Goal: Information Seeking & Learning: Learn about a topic

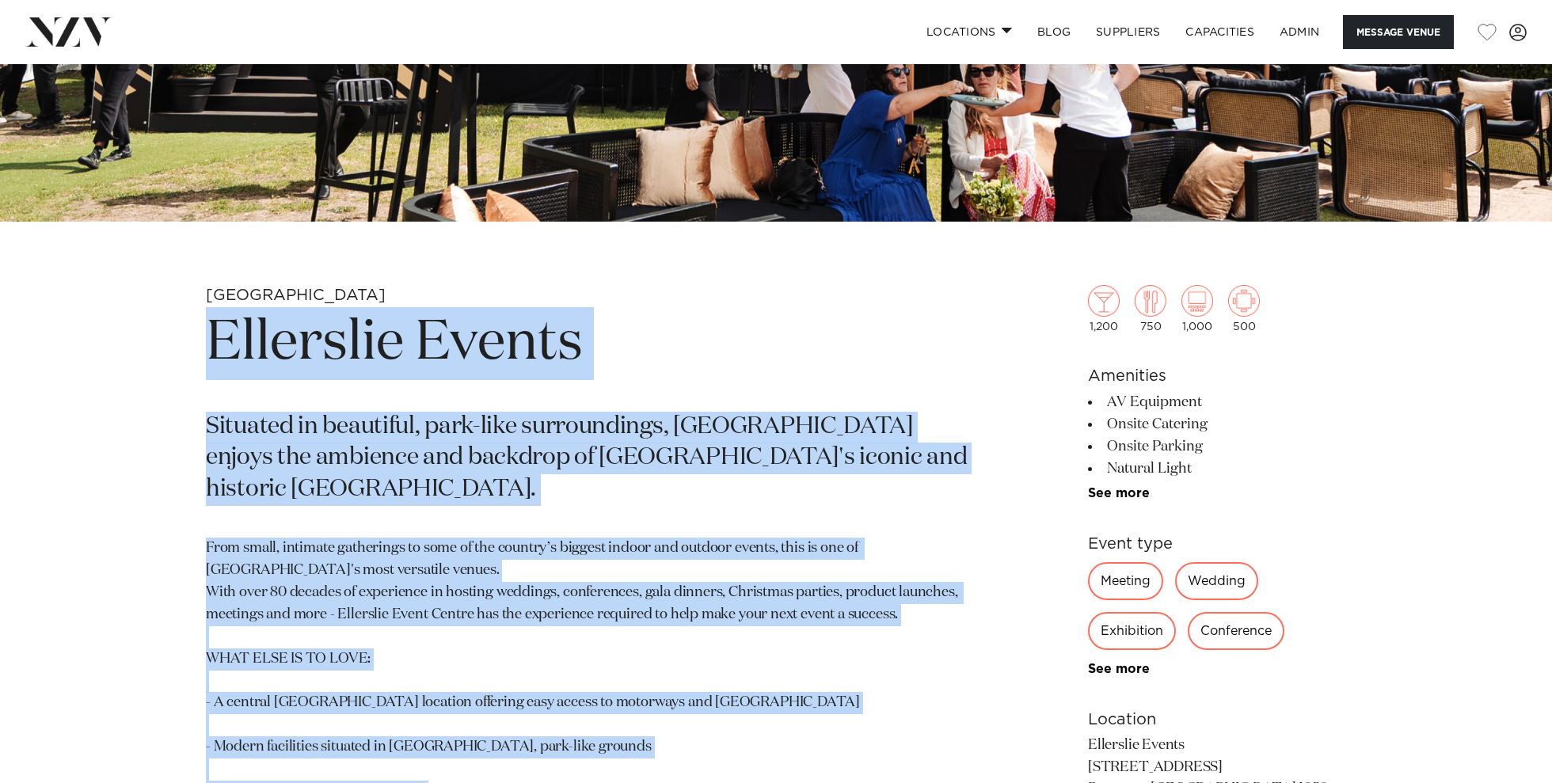
drag, startPoint x: 375, startPoint y: 488, endPoint x: 202, endPoint y: 324, distance: 238.6
click at [202, 324] on div "Auckland Ellerslie Events Situated in beautiful, park-like surroundings, Ellers…" at bounding box center [776, 664] width 1348 height 759
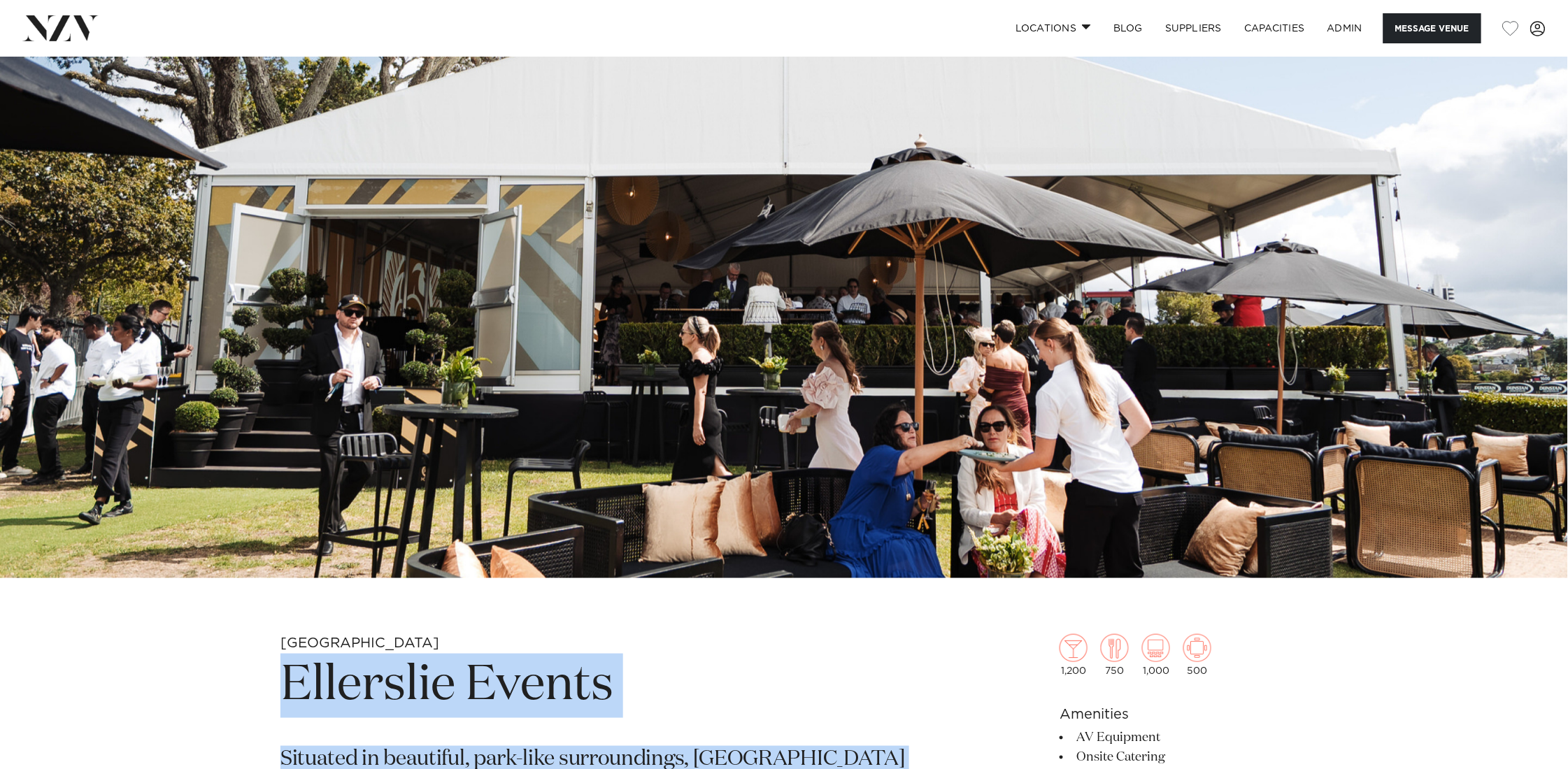
scroll to position [233, 0]
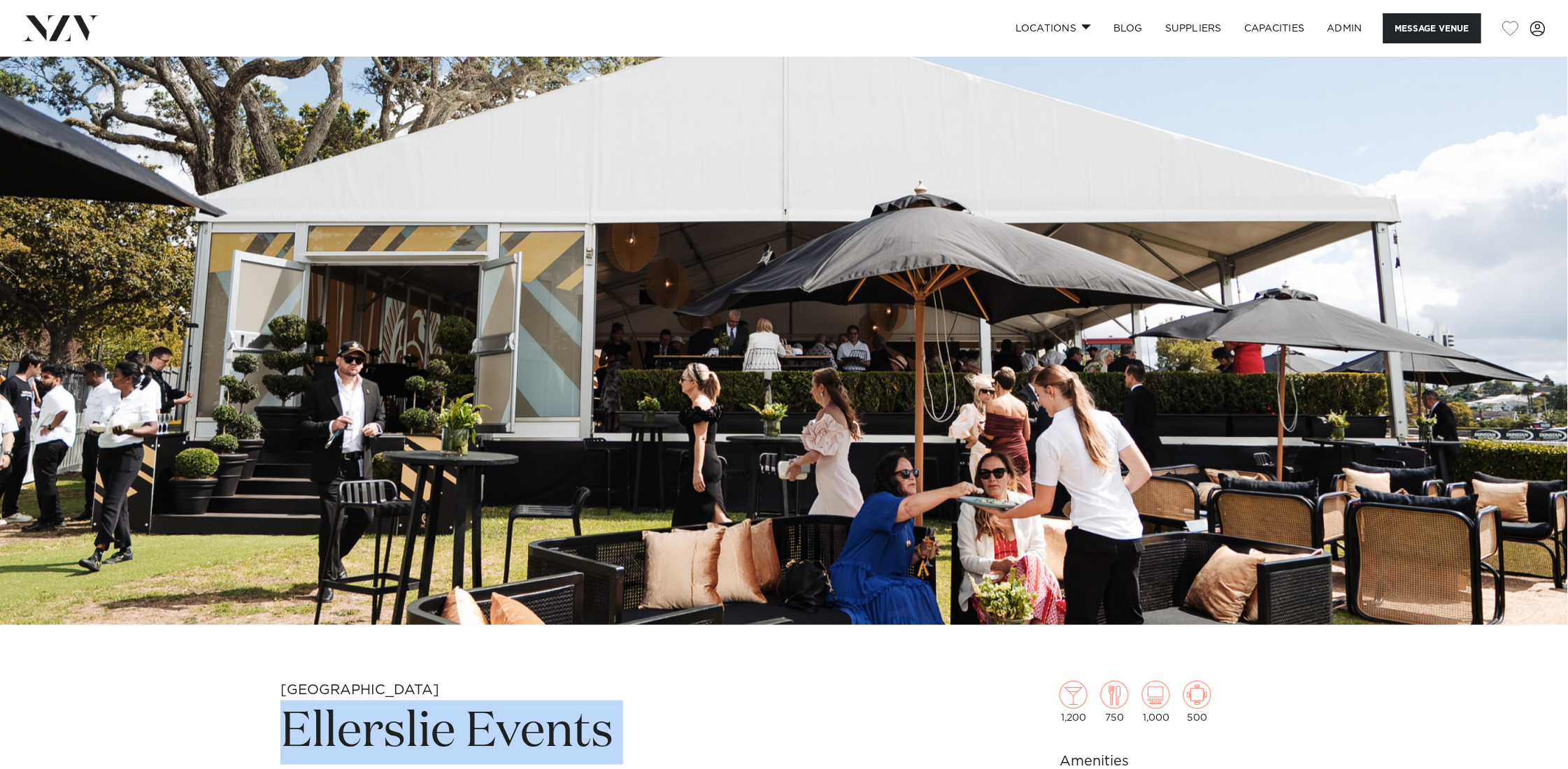
click at [946, 225] on img at bounding box center [784, 258] width 1568 height 735
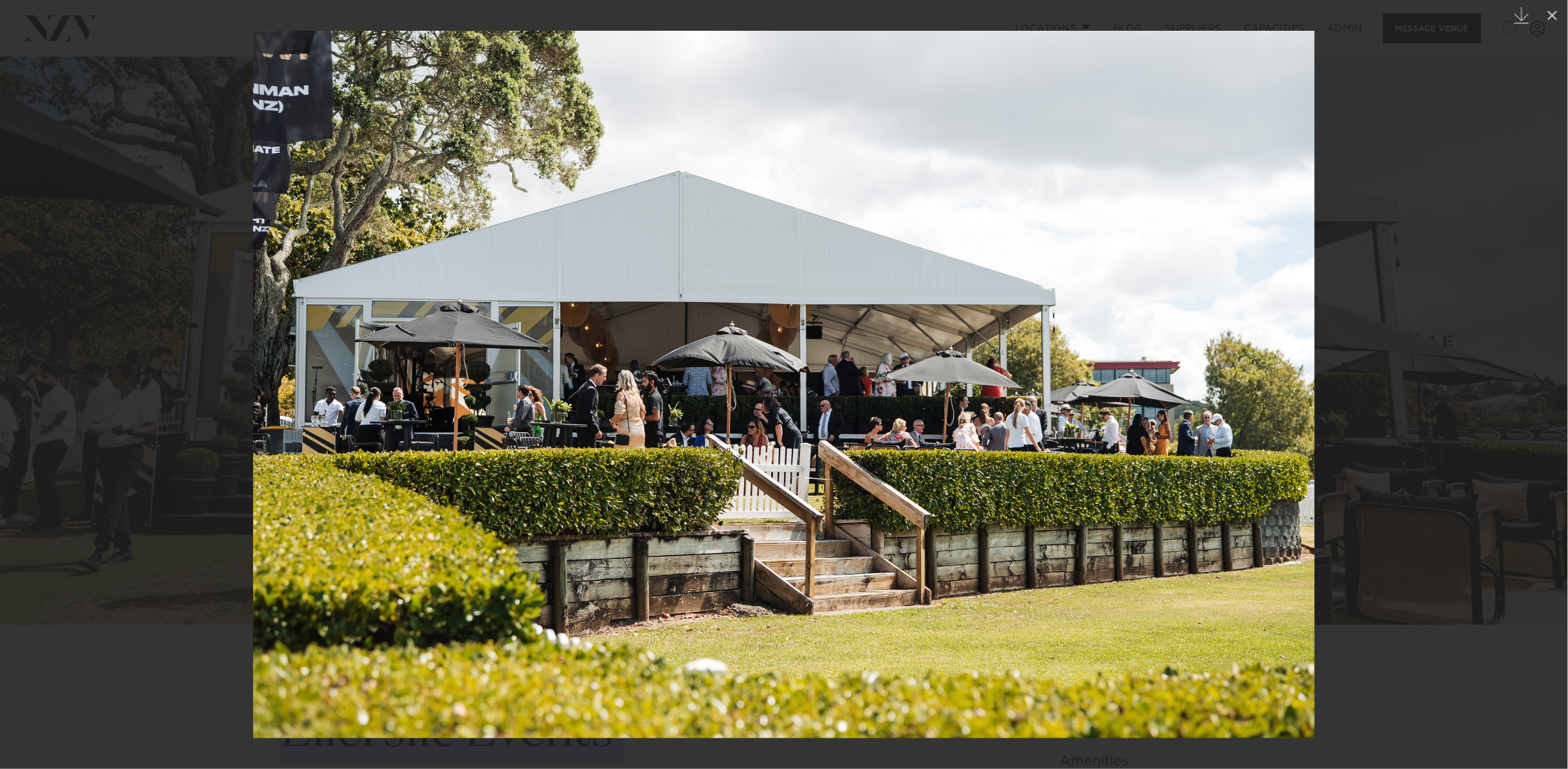
click at [1370, 234] on div at bounding box center [784, 384] width 1568 height 769
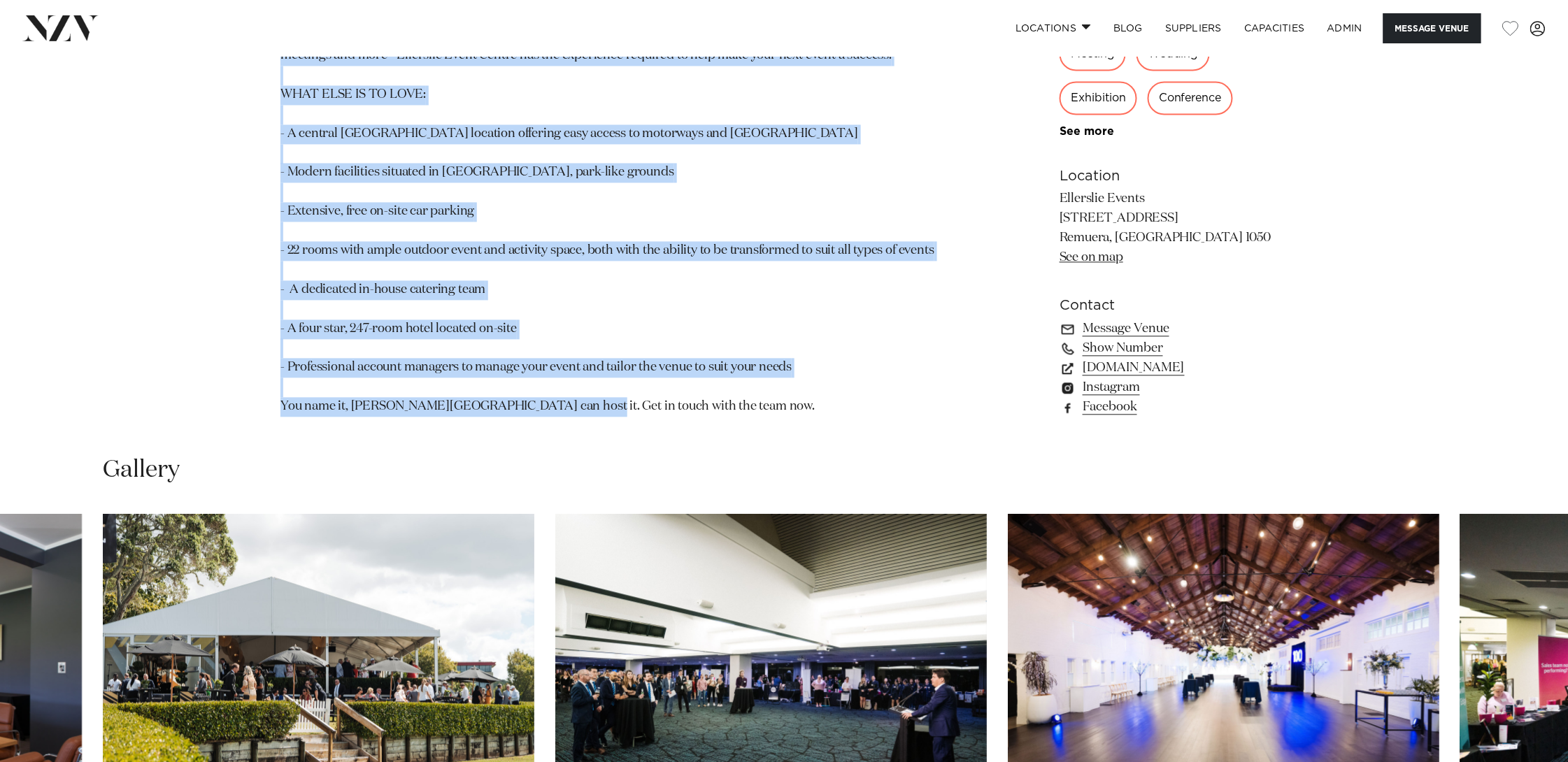
scroll to position [951, 0]
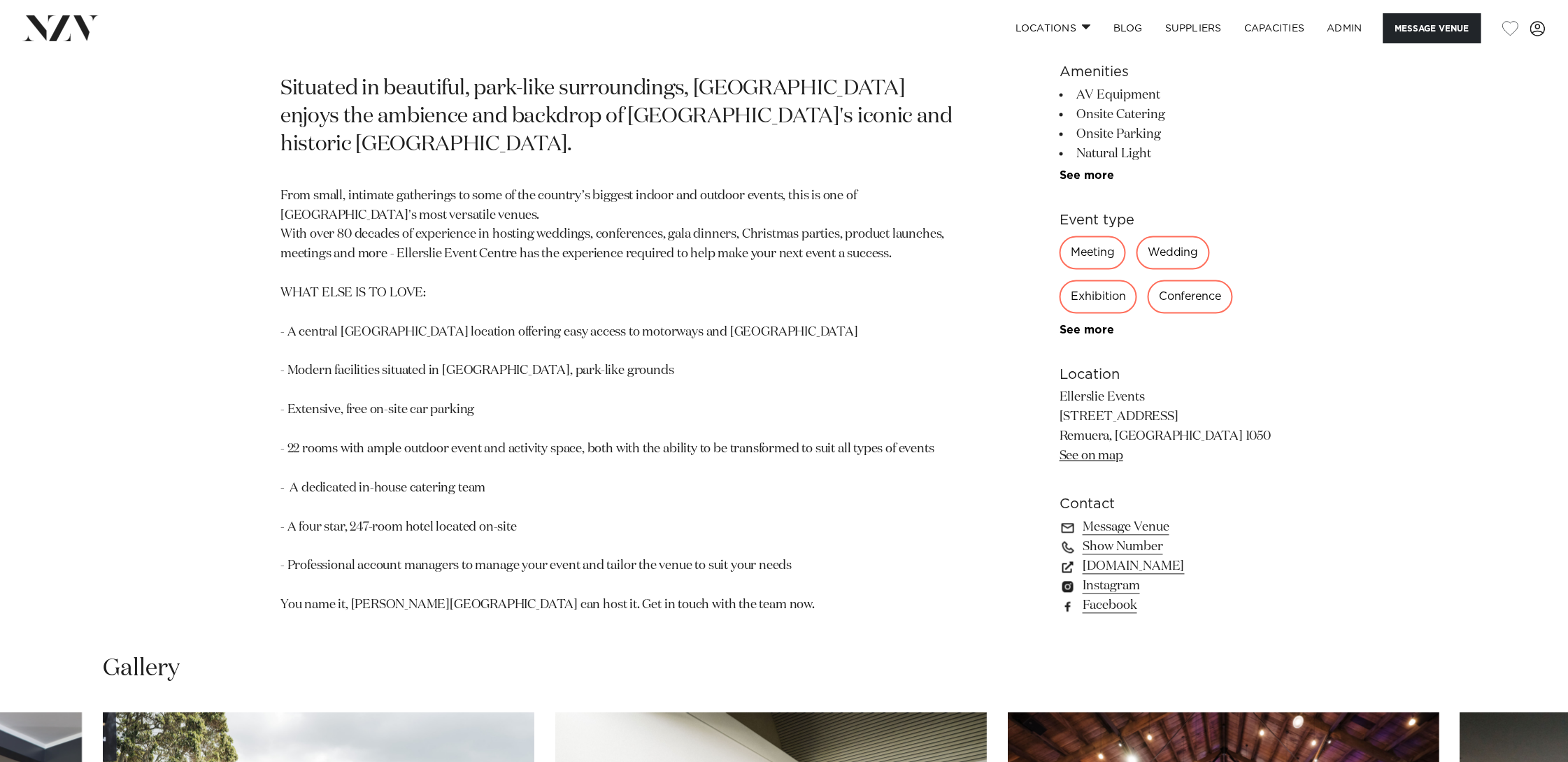
click at [544, 351] on p "From small, intimate gatherings to some of the country’s biggest indoor and out…" at bounding box center [621, 401] width 680 height 429
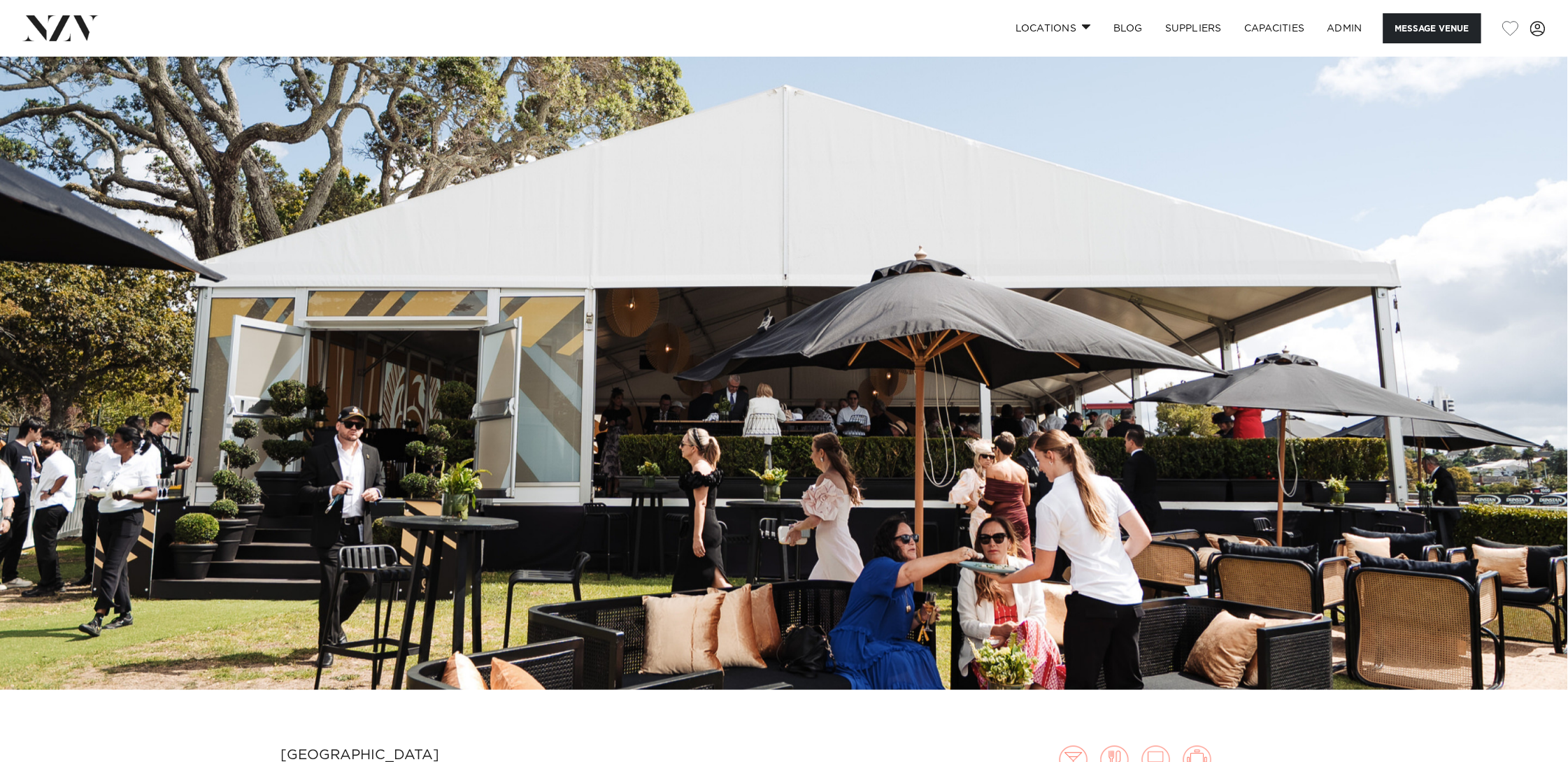
scroll to position [166, 0]
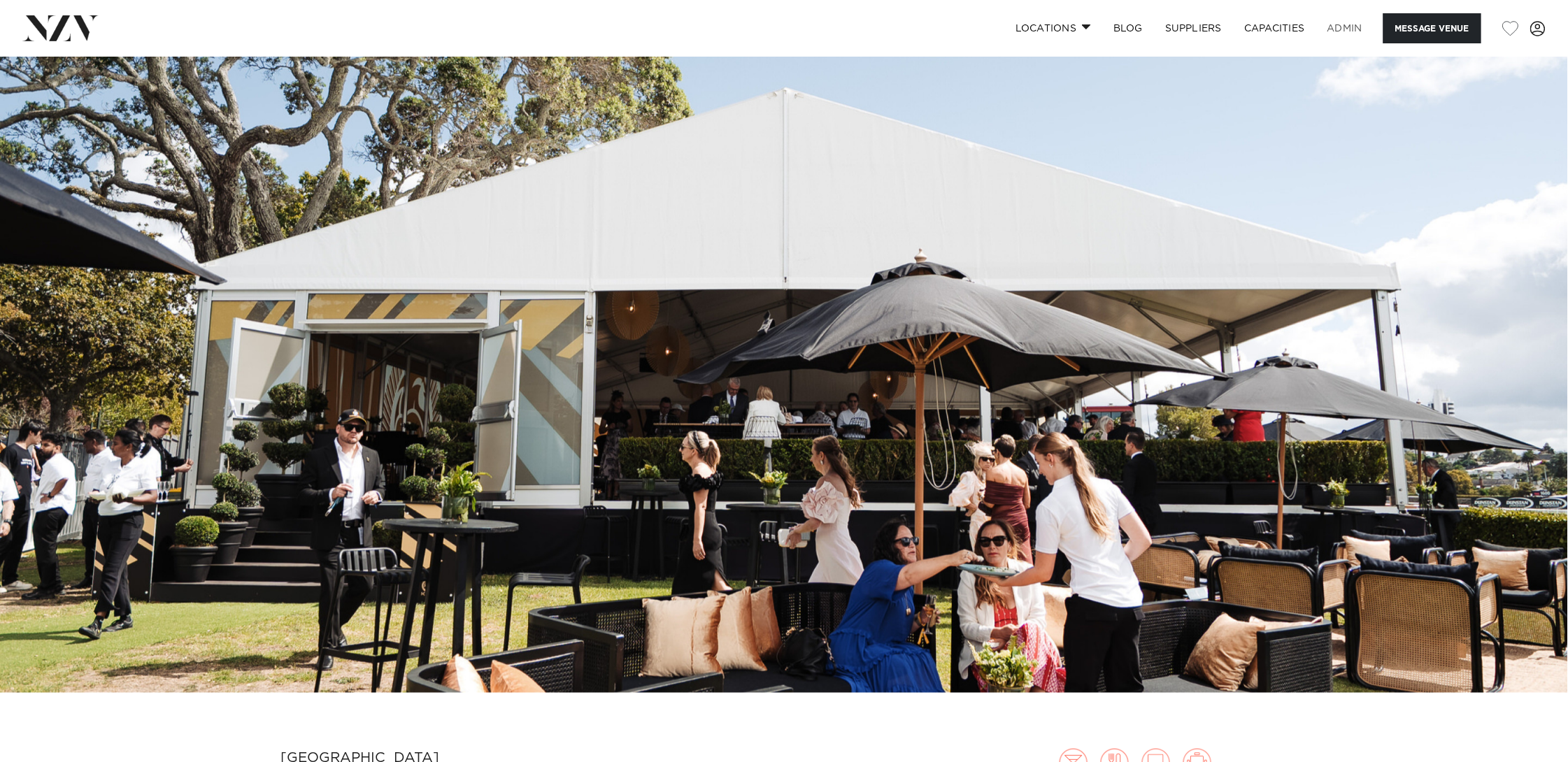
click at [1349, 30] on link "ADMIN" at bounding box center [1345, 28] width 57 height 30
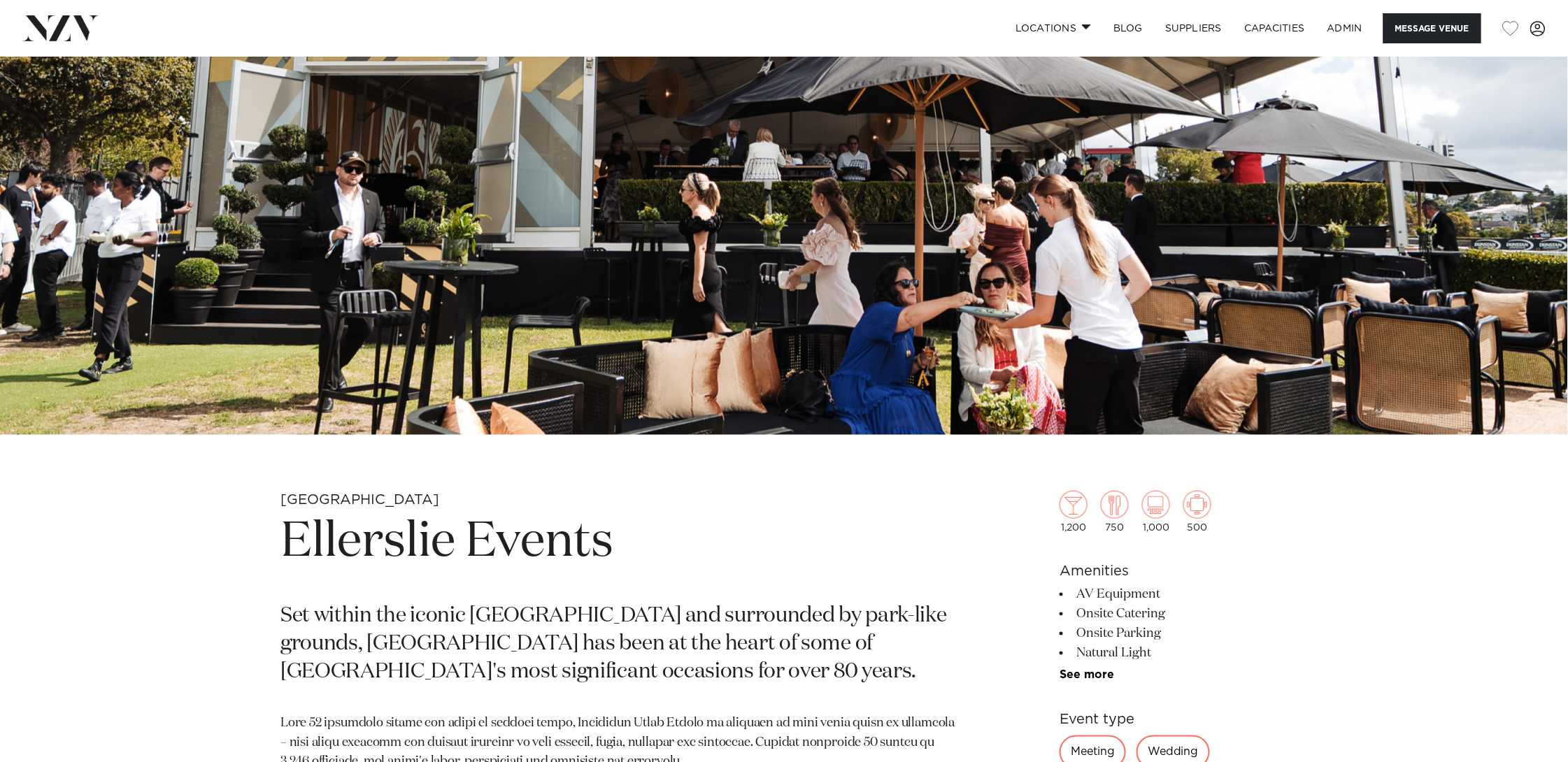
scroll to position [419, 0]
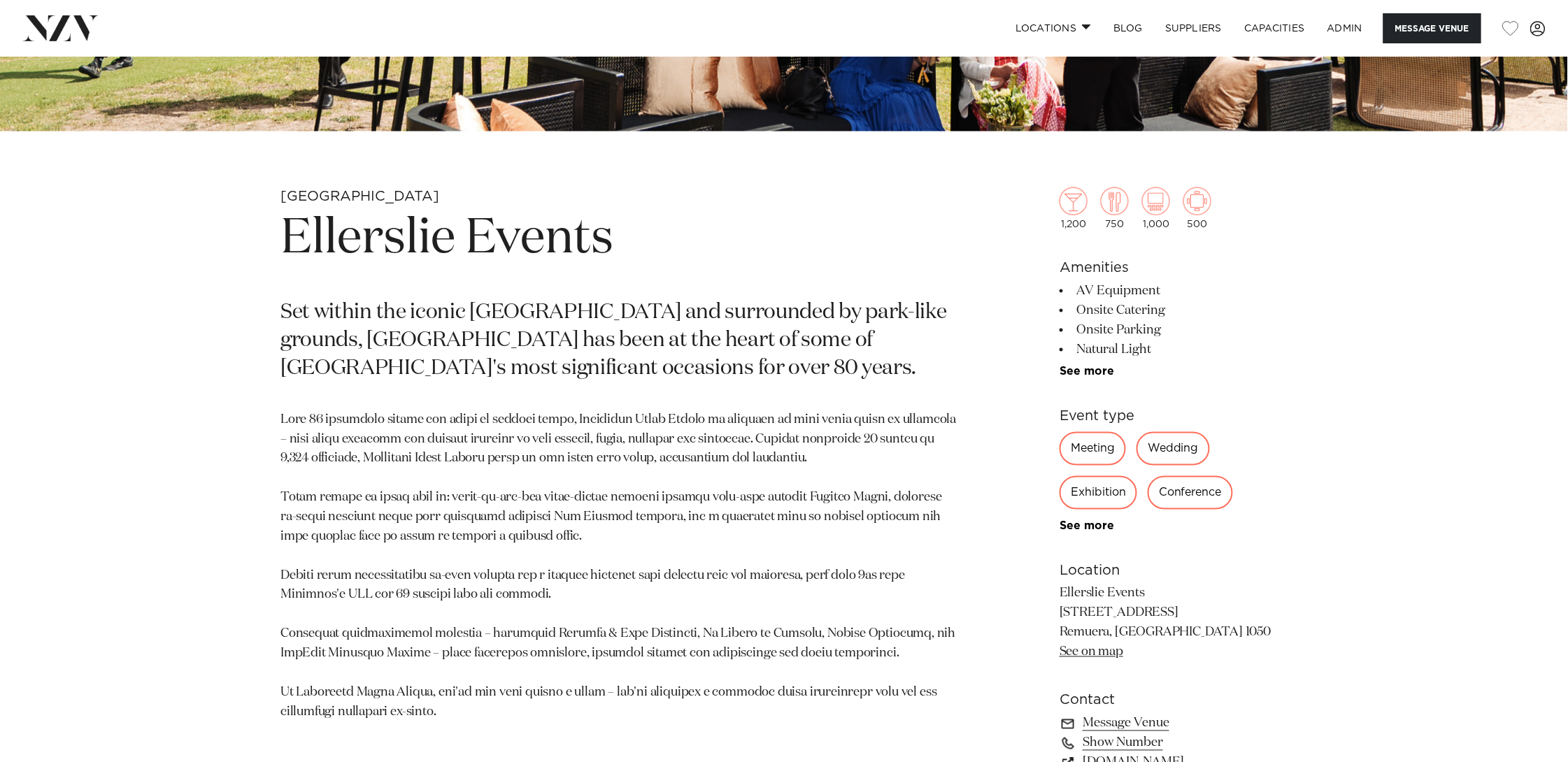
scroll to position [728, 0]
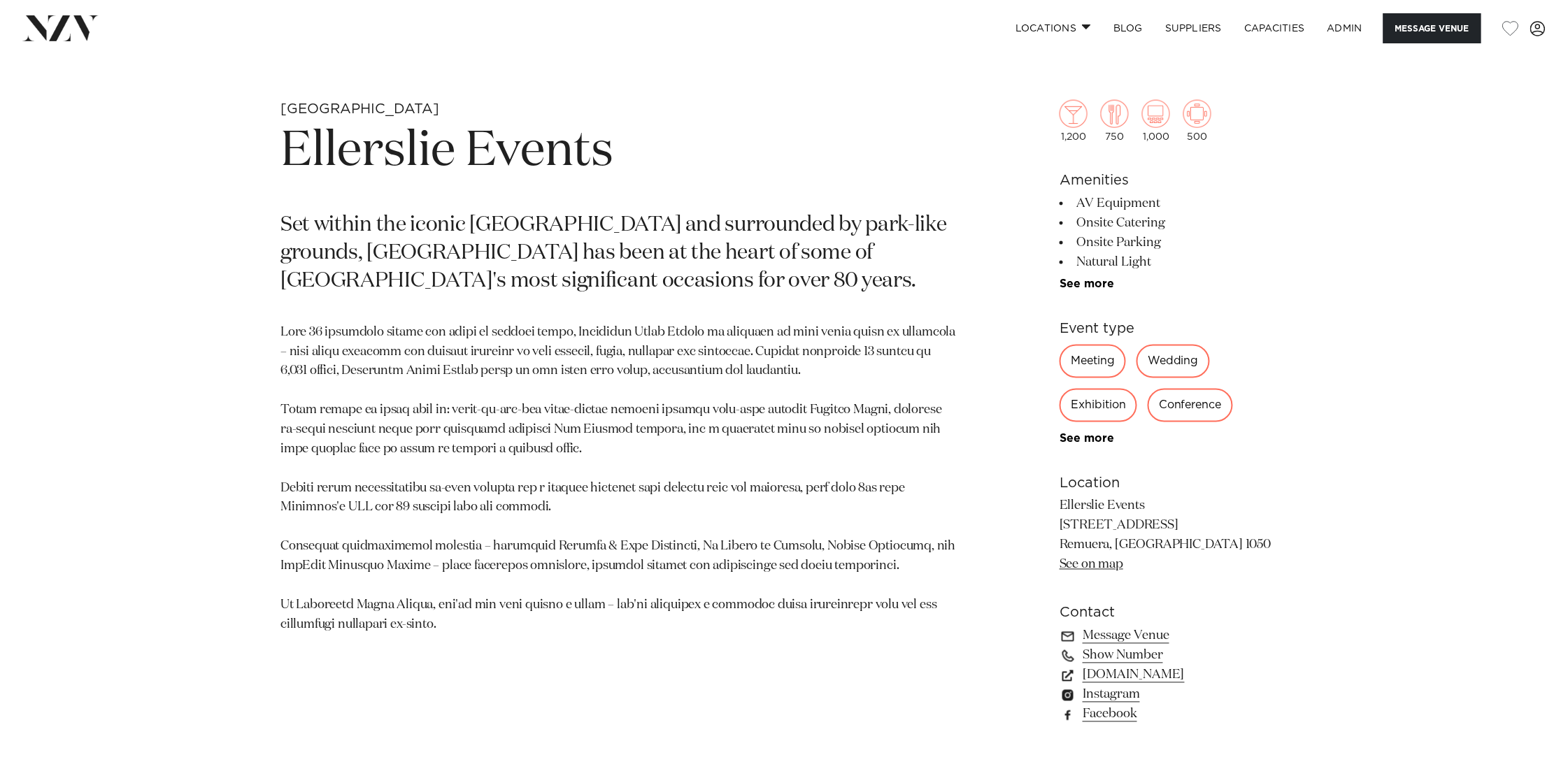
scroll to position [817, 0]
click at [464, 149] on h1 "Ellerslie Events" at bounding box center [621, 149] width 680 height 64
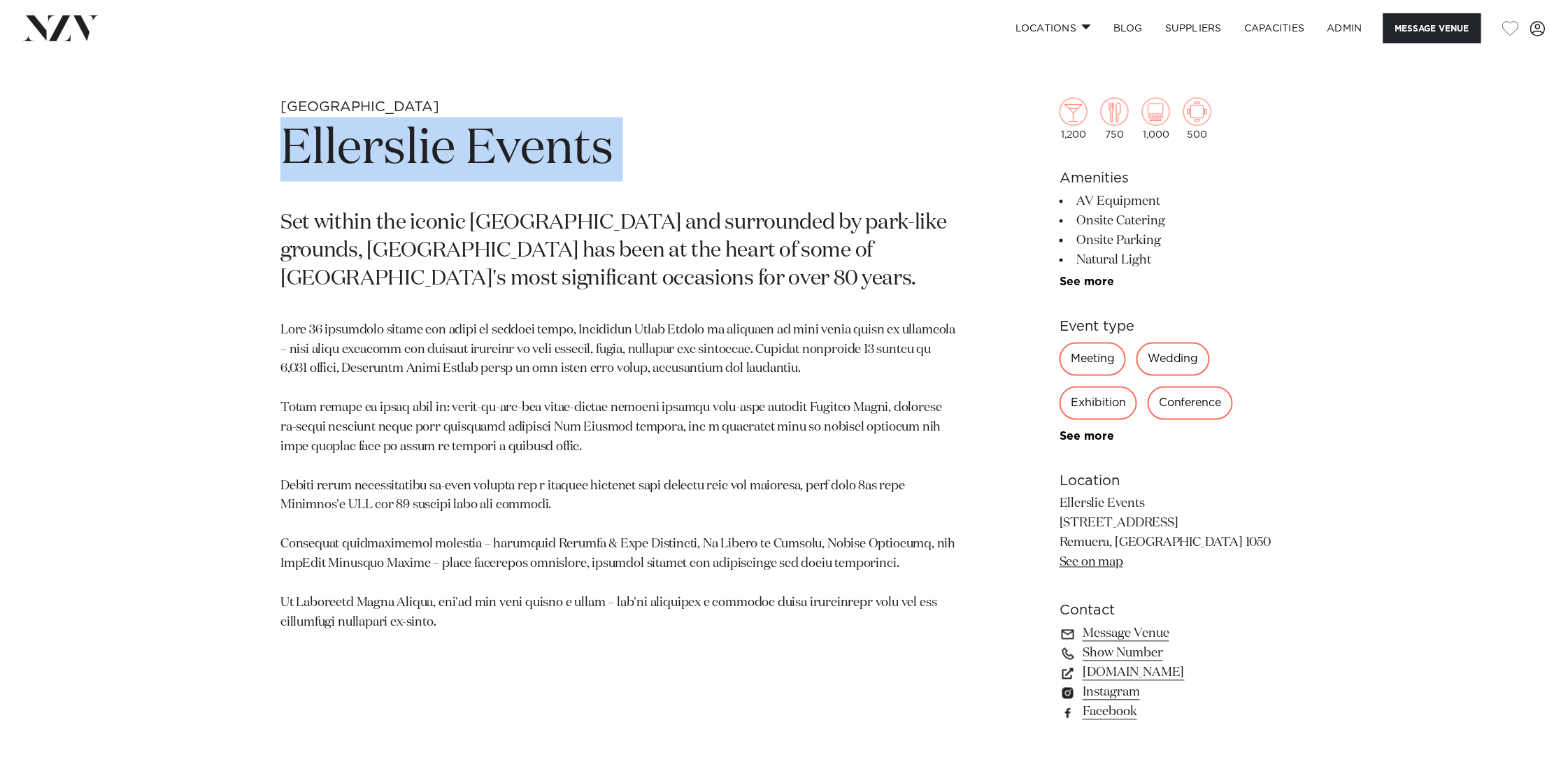
click at [464, 149] on h1 "Ellerslie Events" at bounding box center [621, 149] width 680 height 64
copy section "Ellerslie Events"
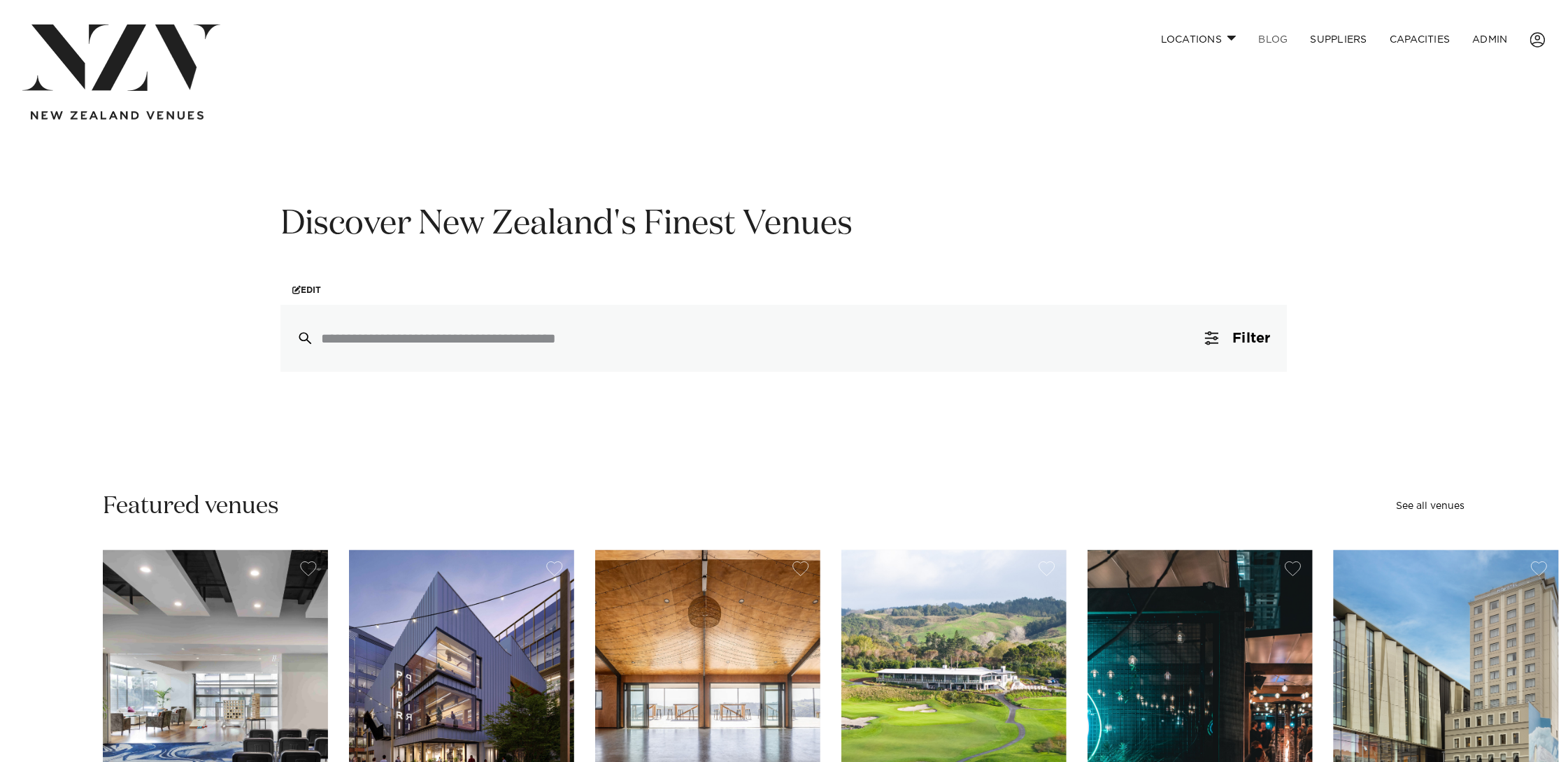
click at [1265, 39] on link "BLOG" at bounding box center [1274, 40] width 52 height 30
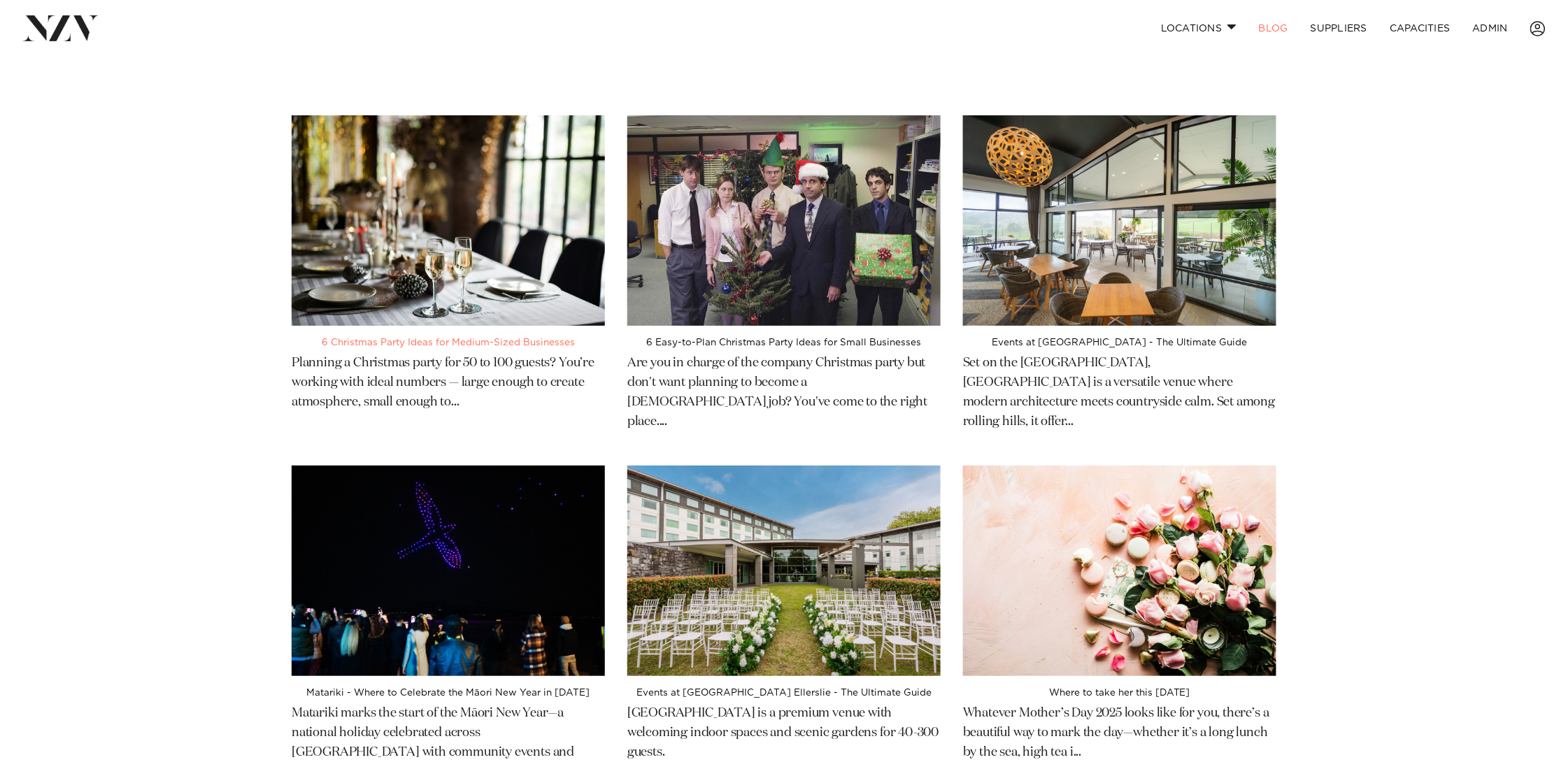
click at [398, 233] on img at bounding box center [448, 221] width 314 height 210
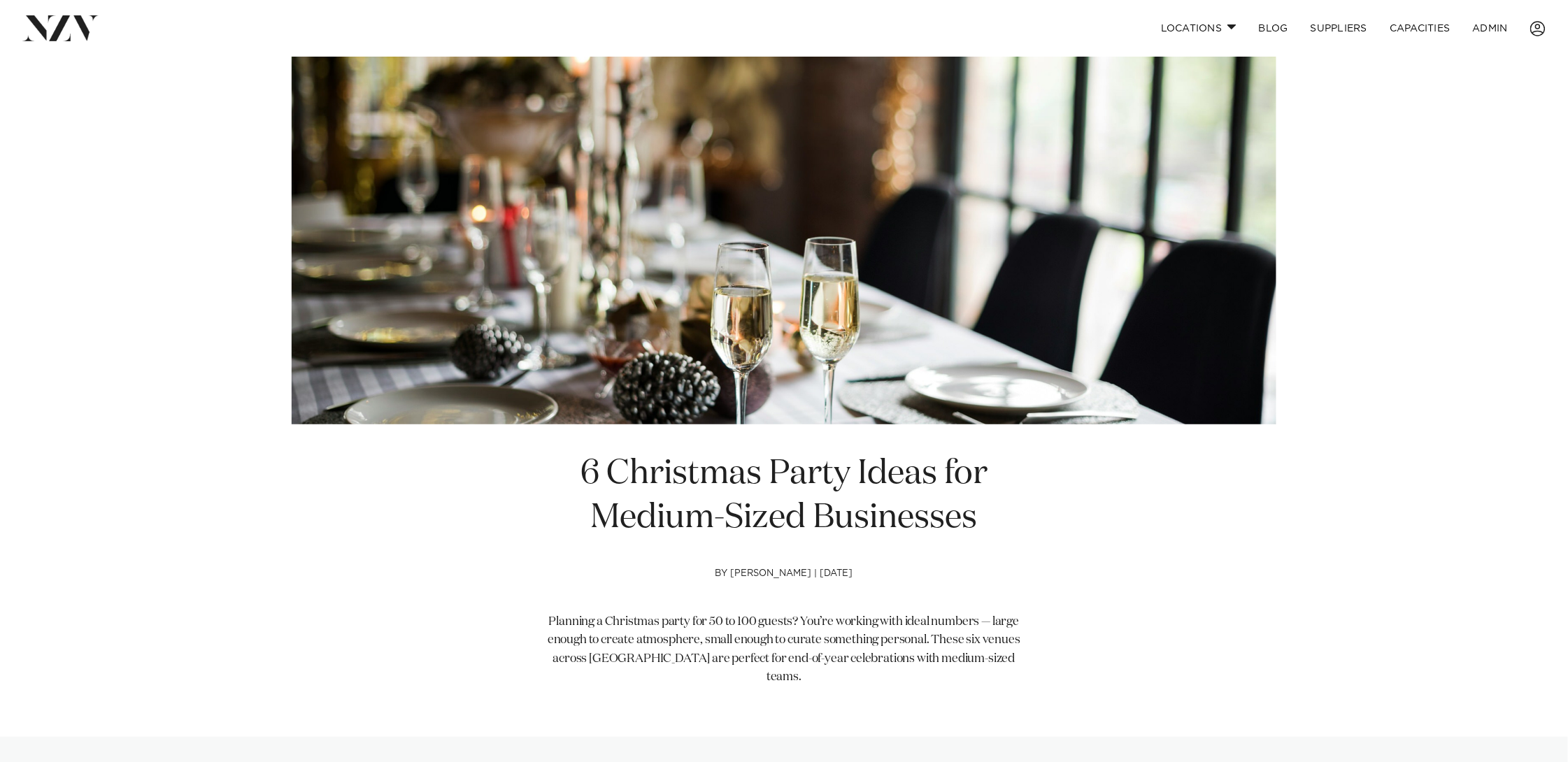
scroll to position [119, 0]
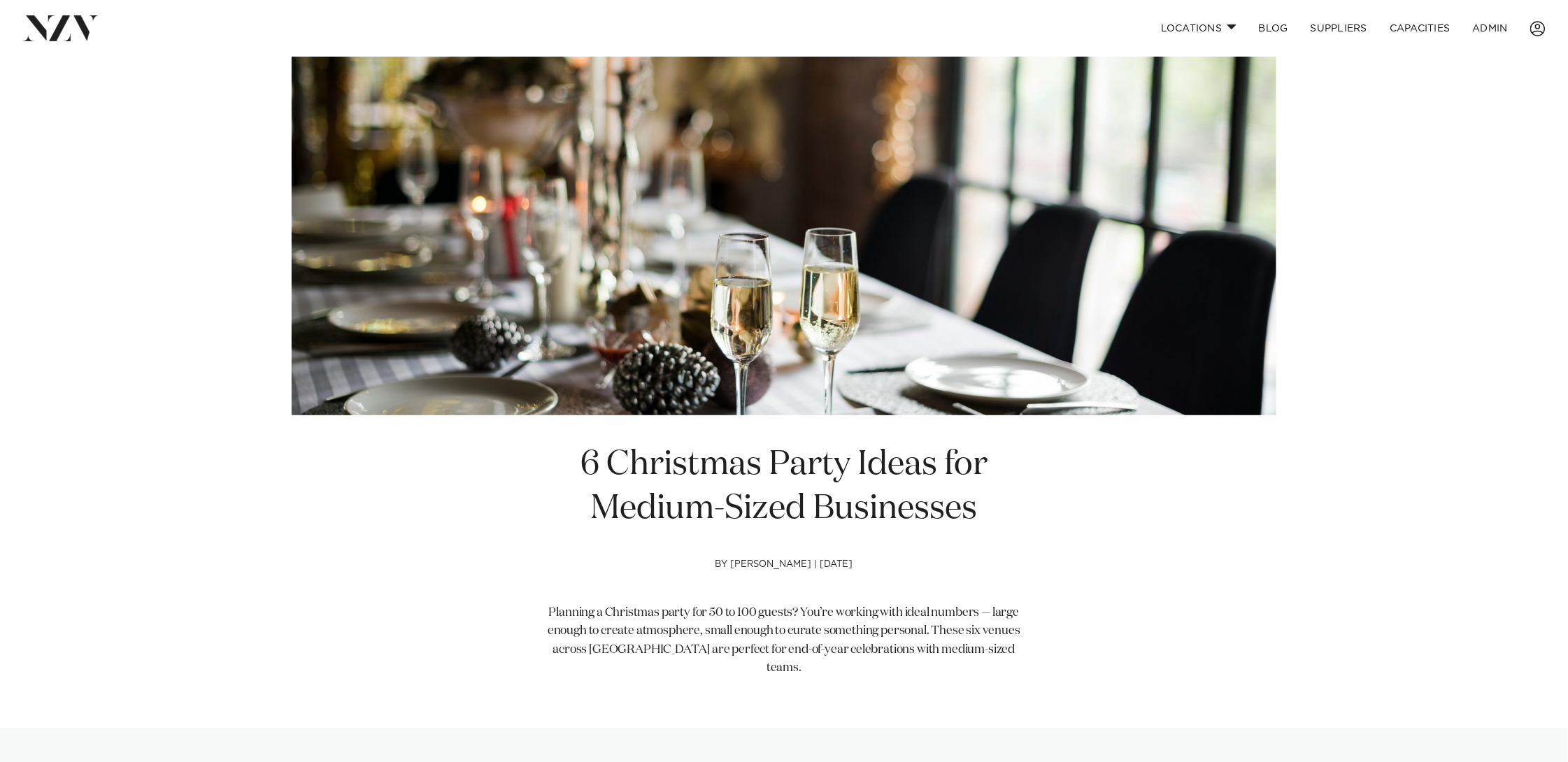
click at [833, 478] on h1 "6 Christmas Party Ideas for Medium-Sized Businesses" at bounding box center [784, 487] width 479 height 88
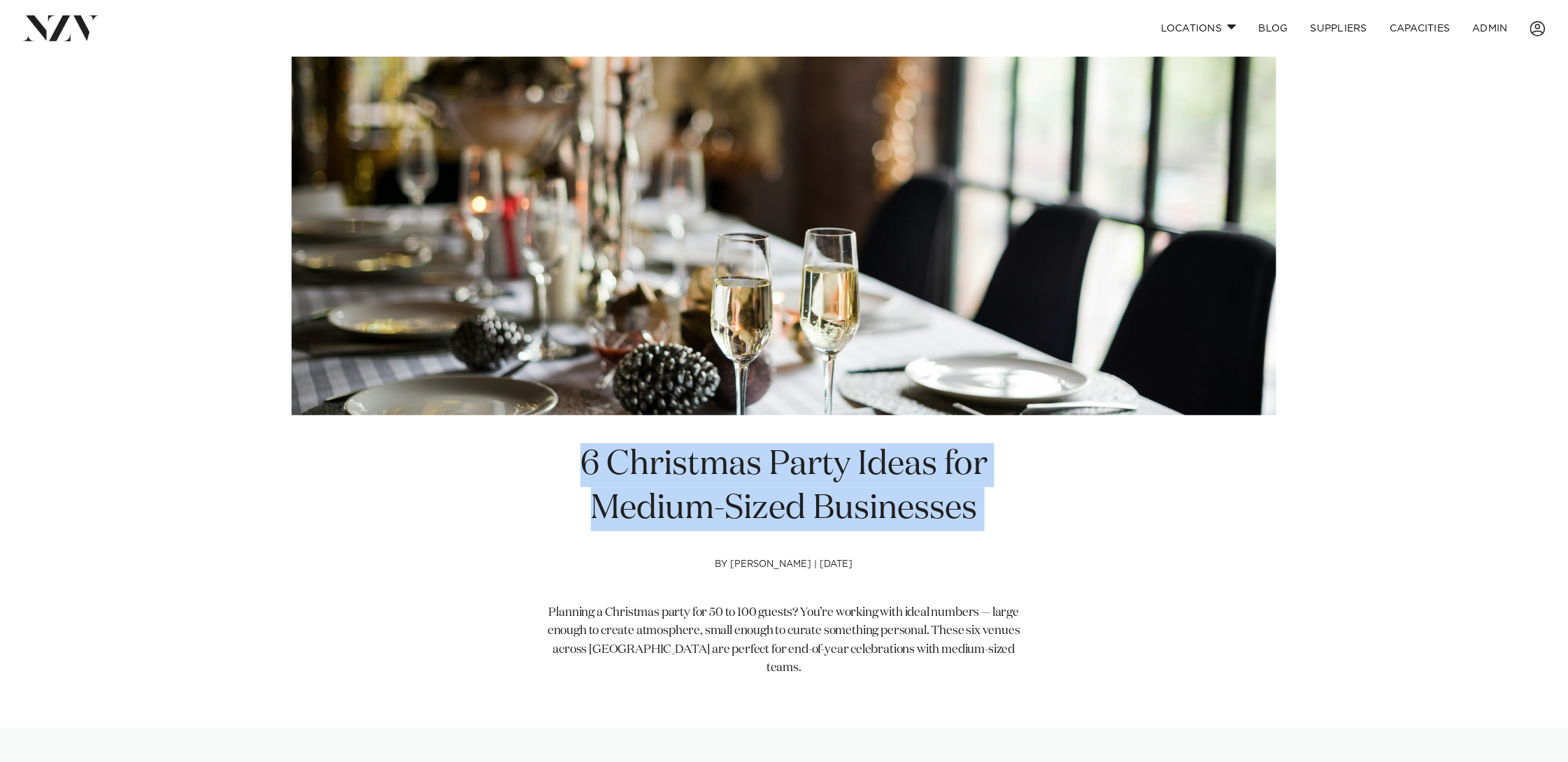
click at [833, 478] on h1 "6 Christmas Party Ideas for Medium-Sized Businesses" at bounding box center [784, 487] width 479 height 88
copy section "6 Christmas Party Ideas for Medium-Sized Businesses"
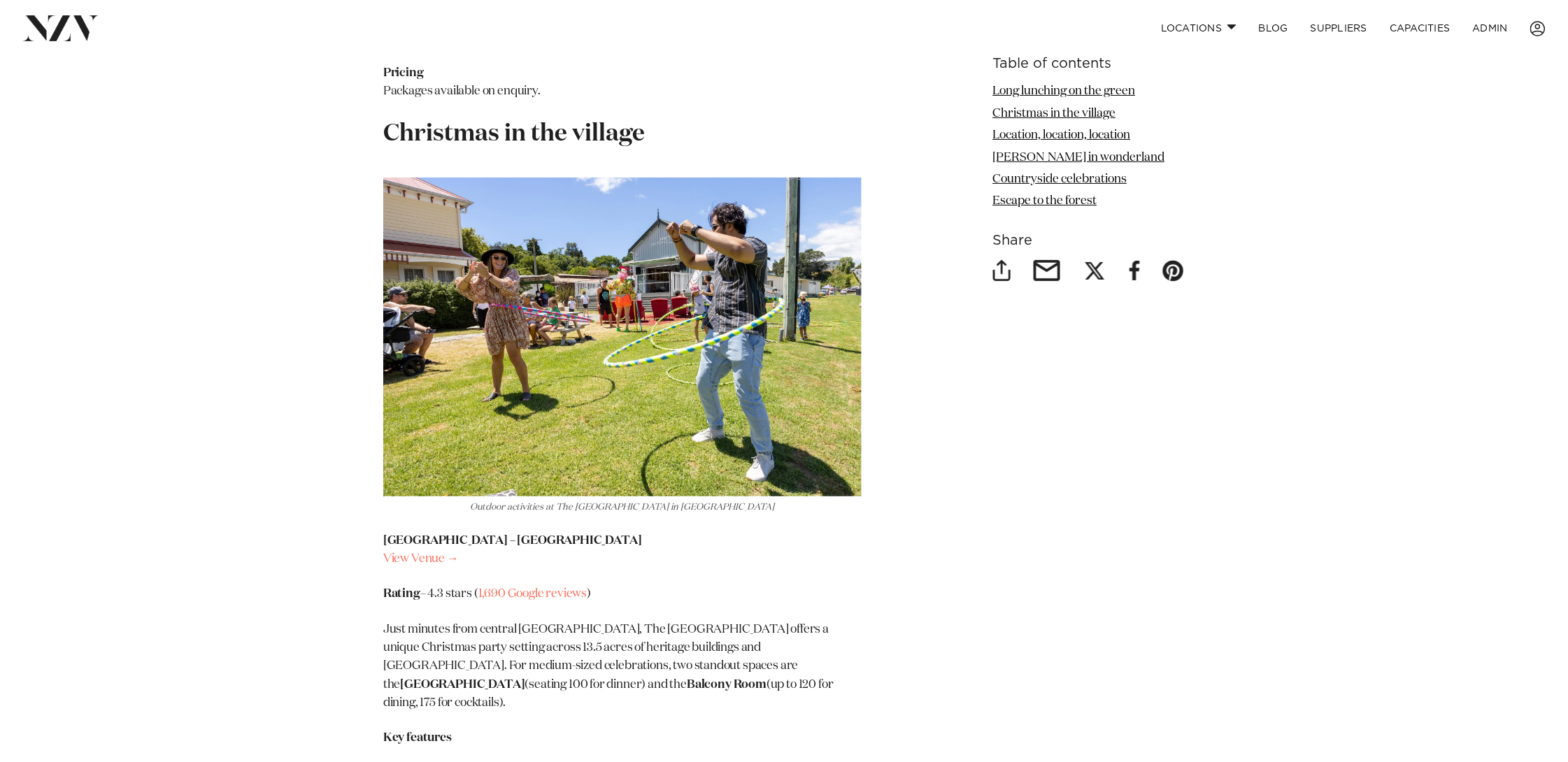
scroll to position [2581, 0]
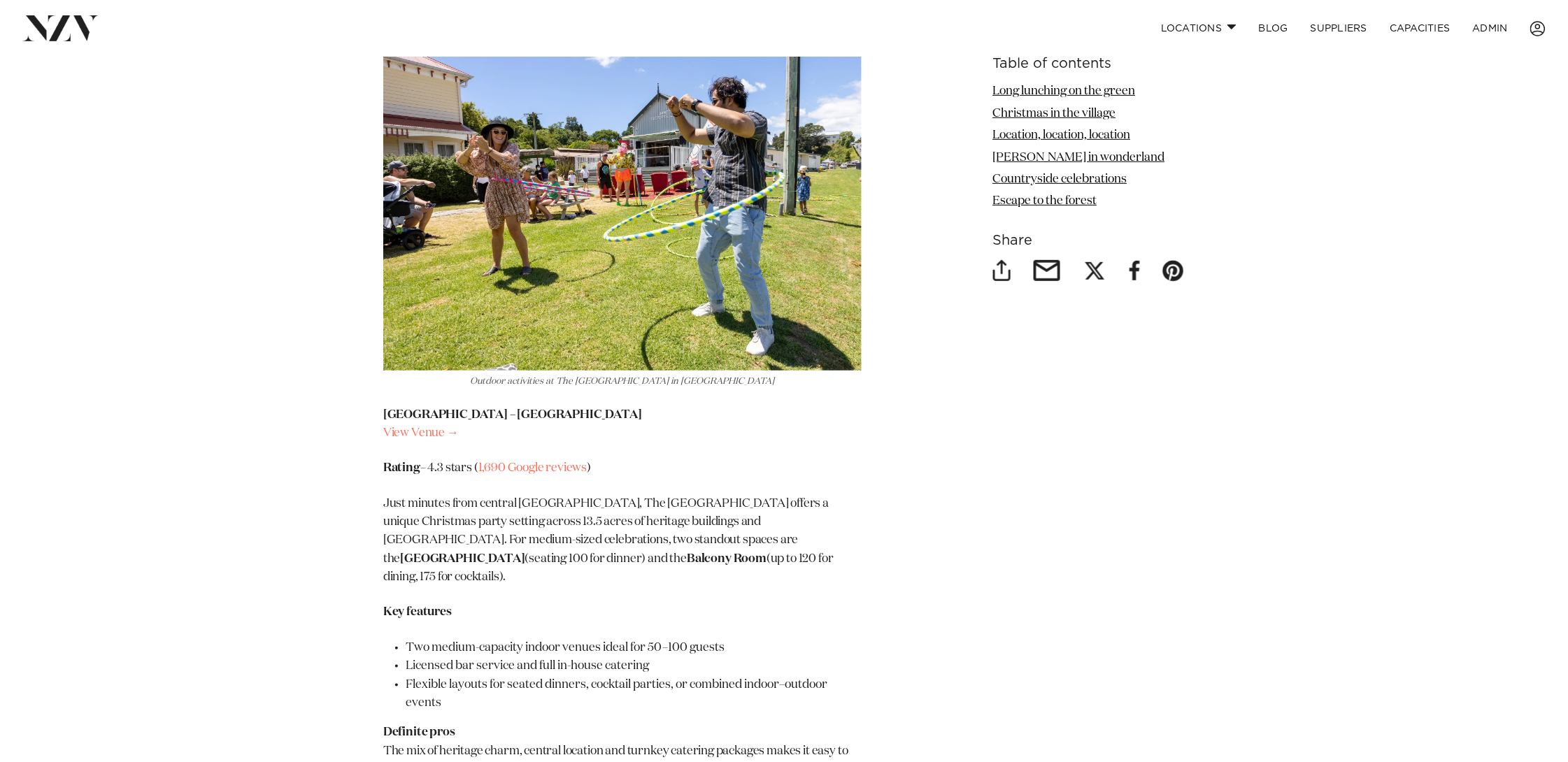
drag, startPoint x: 245, startPoint y: 215, endPoint x: 336, endPoint y: 69, distance: 172.0
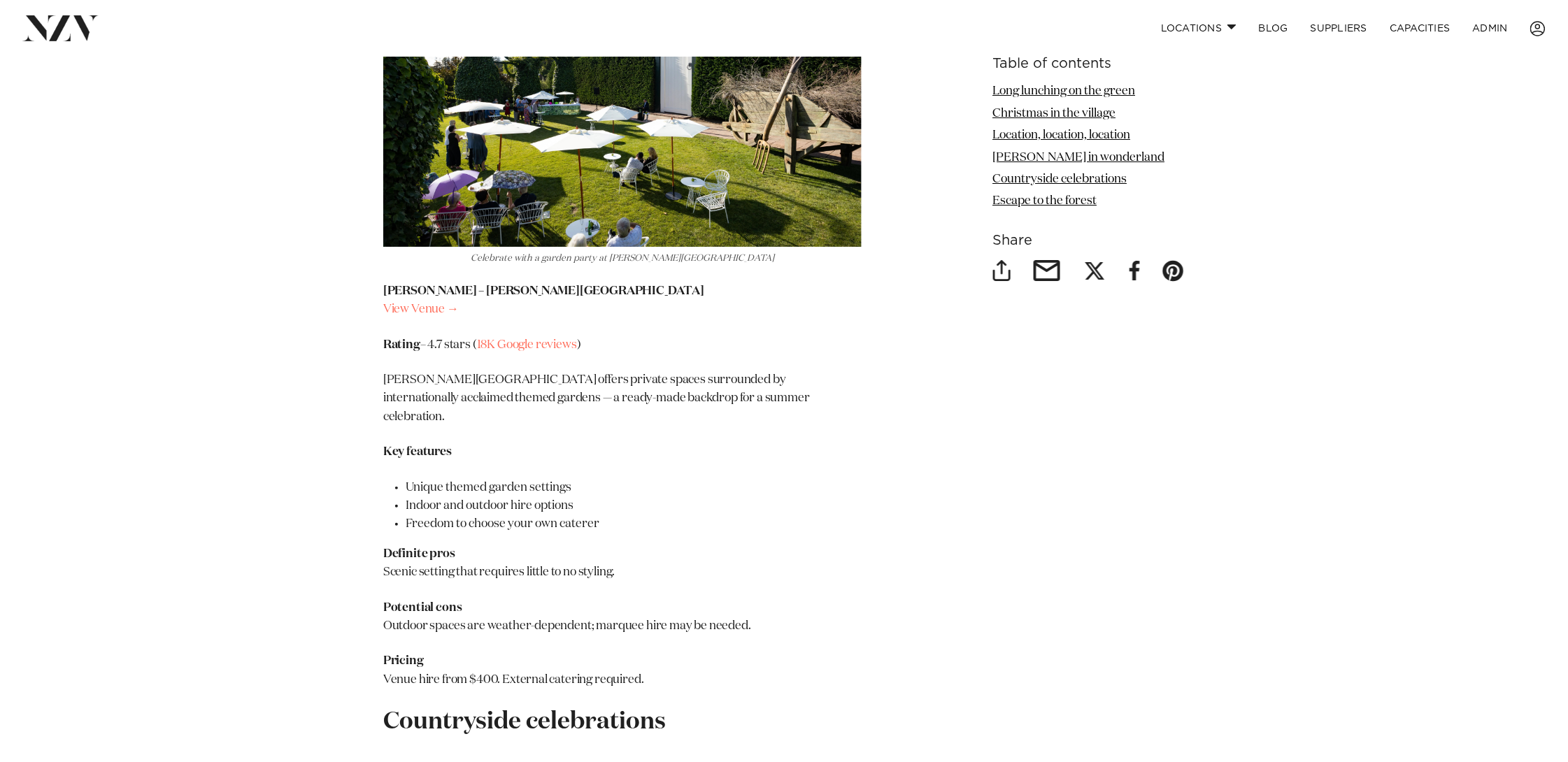
scroll to position [4506, 0]
